Goal: Task Accomplishment & Management: Manage account settings

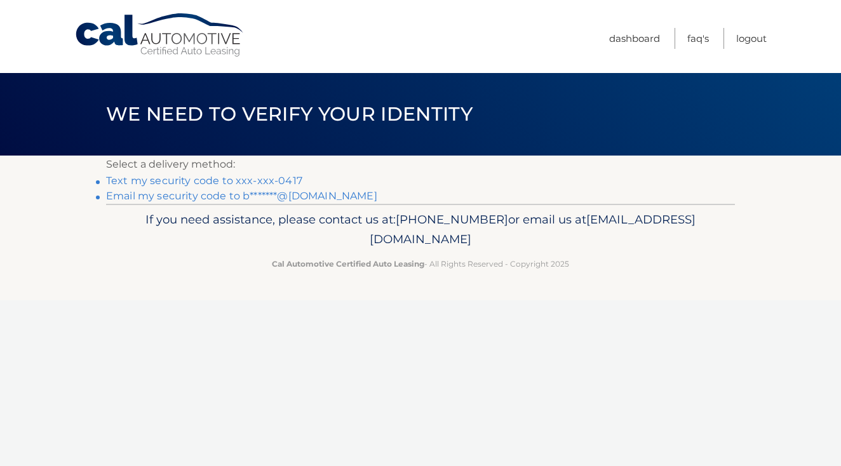
click at [245, 179] on link "Text my security code to xxx-xxx-0417" at bounding box center [204, 181] width 196 height 12
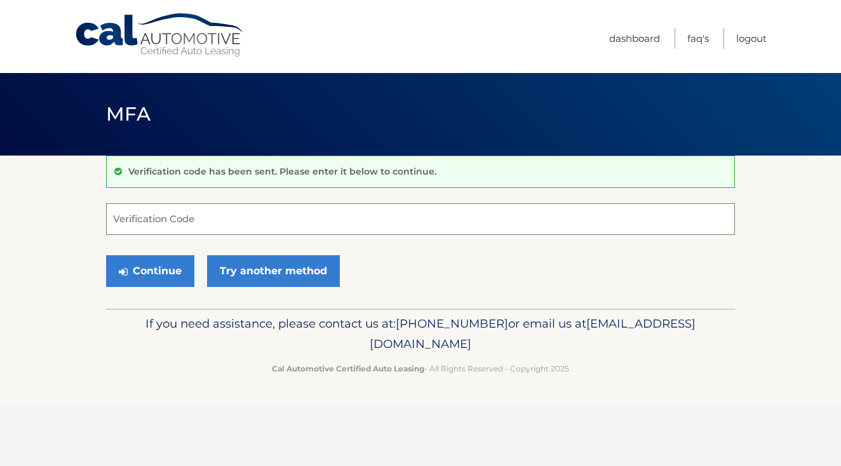
click at [191, 222] on input "Verification Code" at bounding box center [420, 219] width 629 height 32
type input "747072"
click at [150, 271] on button "Continue" at bounding box center [150, 271] width 88 height 32
click at [154, 275] on button "Continue" at bounding box center [150, 271] width 88 height 32
click at [171, 217] on input "747072" at bounding box center [420, 219] width 629 height 32
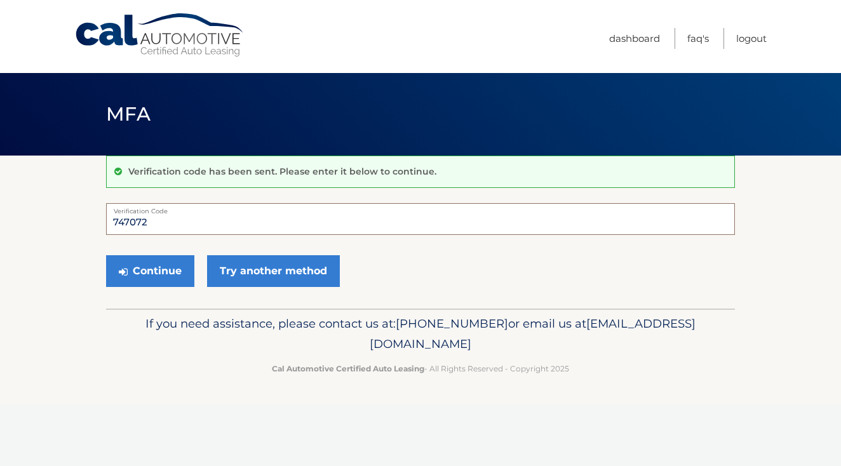
click at [172, 217] on input "747072" at bounding box center [420, 219] width 629 height 32
type input "747072"
click at [159, 263] on button "Continue" at bounding box center [150, 271] width 88 height 32
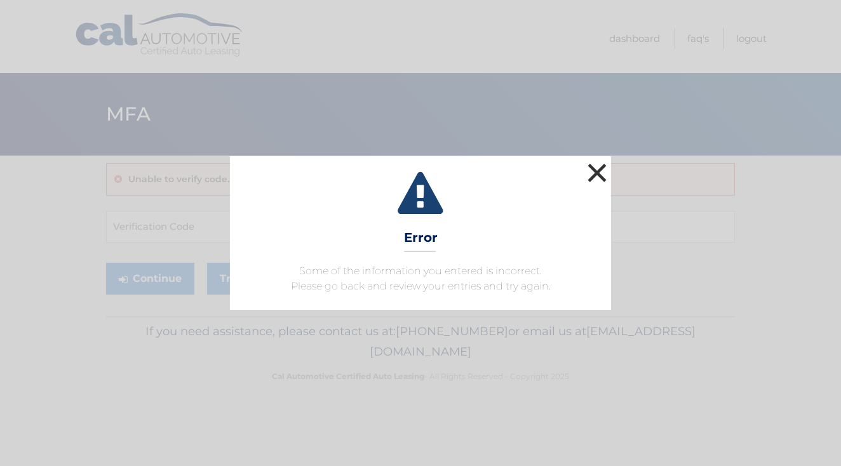
click at [604, 170] on button "×" at bounding box center [597, 172] width 25 height 25
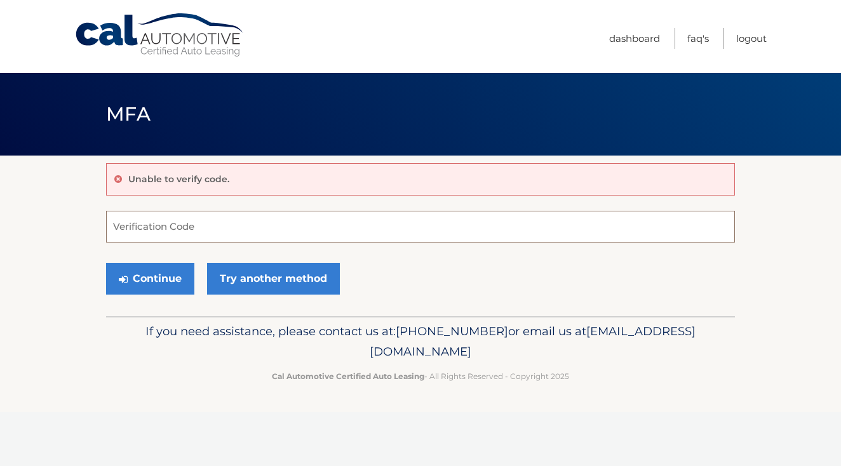
click at [213, 222] on input "Verification Code" at bounding box center [420, 227] width 629 height 32
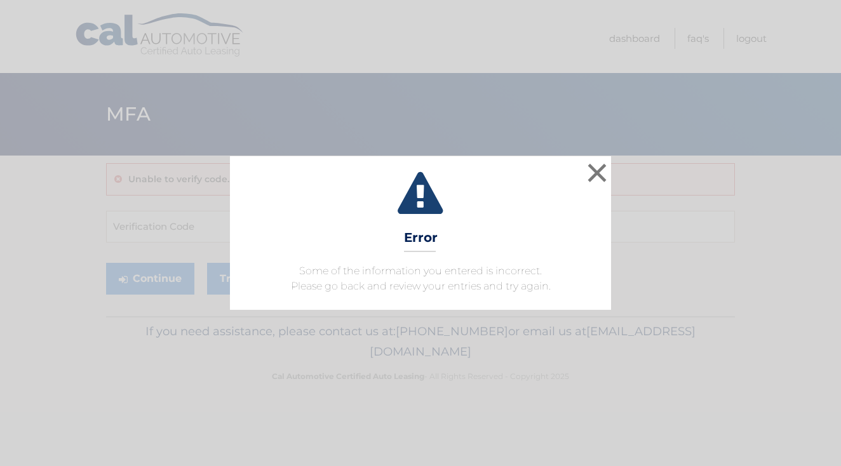
click at [443, 231] on div "× Error Some of the information you entered is incorrect. Please go back and re…" at bounding box center [420, 233] width 381 height 154
click at [603, 172] on button "×" at bounding box center [597, 172] width 25 height 25
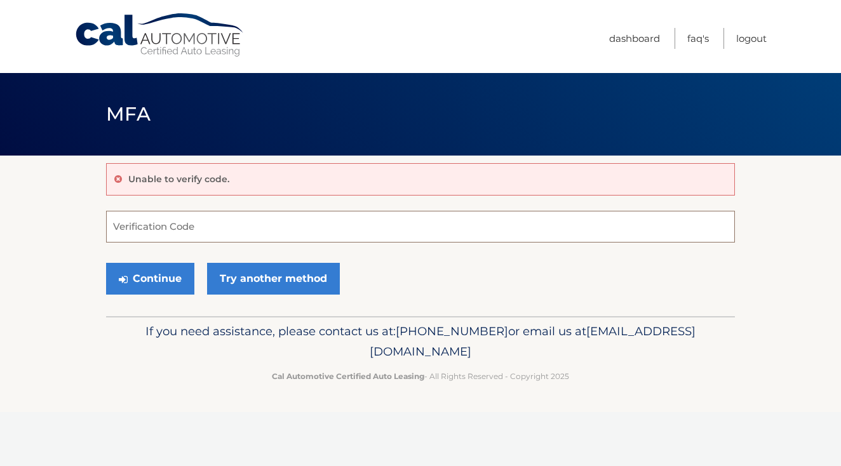
click at [161, 233] on input "Verification Code" at bounding box center [420, 227] width 629 height 32
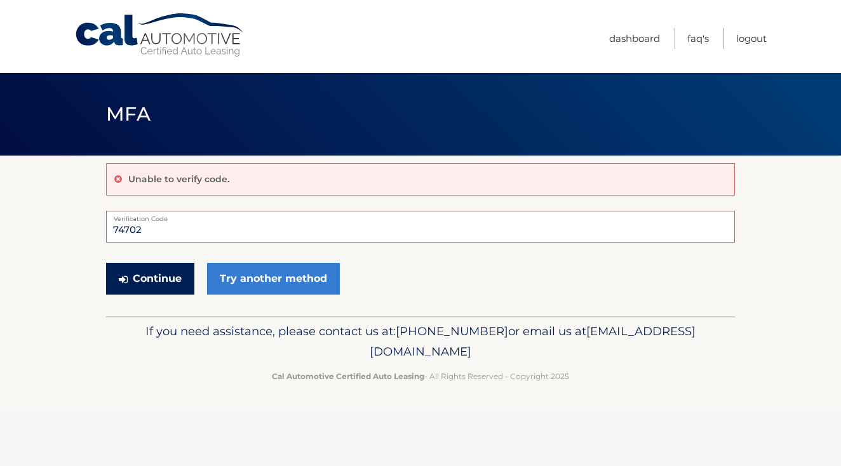
type input "74702"
click at [148, 278] on button "Continue" at bounding box center [150, 279] width 88 height 32
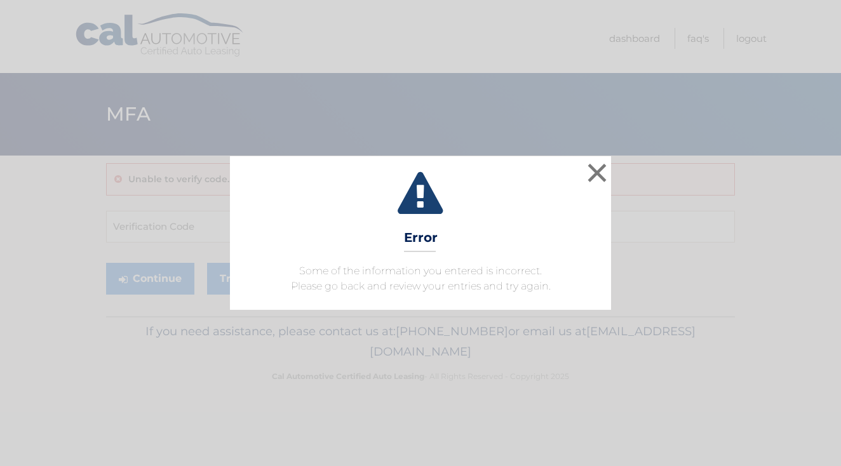
click at [148, 278] on div "× Error Some of the information you entered is incorrect. Please go back and re…" at bounding box center [420, 233] width 831 height 154
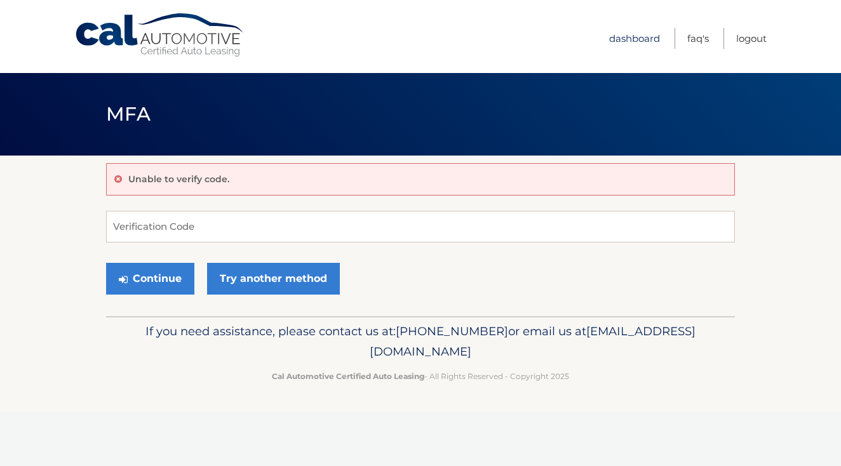
click at [632, 39] on link "Dashboard" at bounding box center [634, 38] width 51 height 21
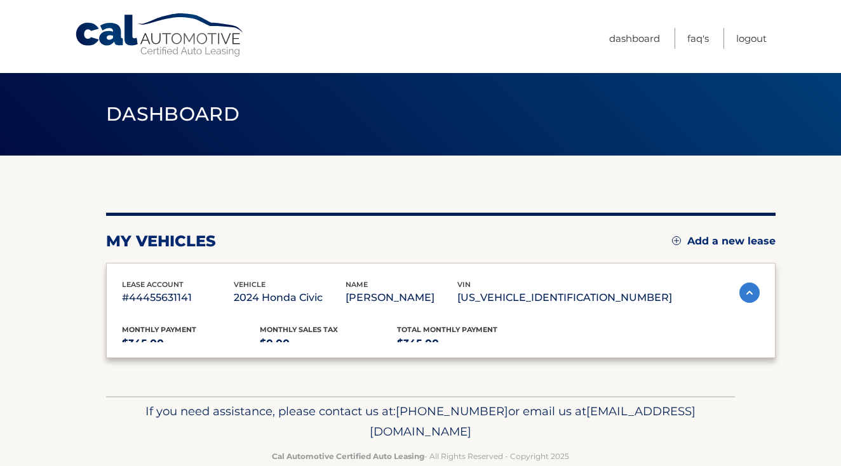
click at [635, 36] on link "Dashboard" at bounding box center [634, 38] width 51 height 21
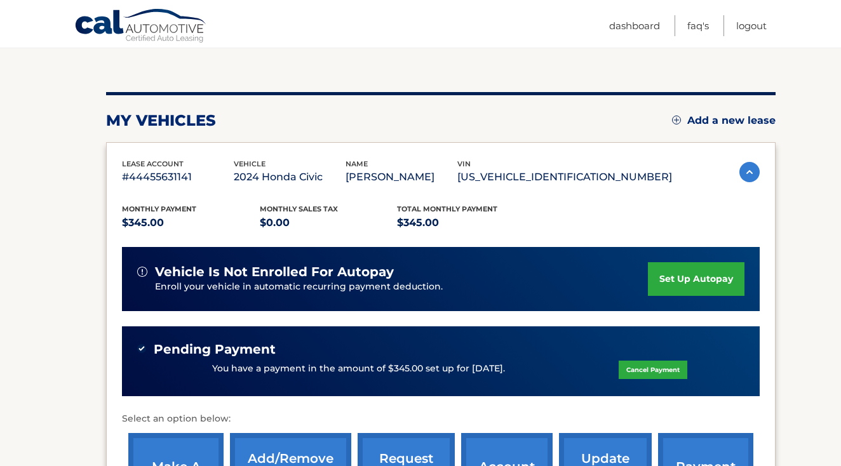
scroll to position [119, 0]
